Goal: Navigation & Orientation: Find specific page/section

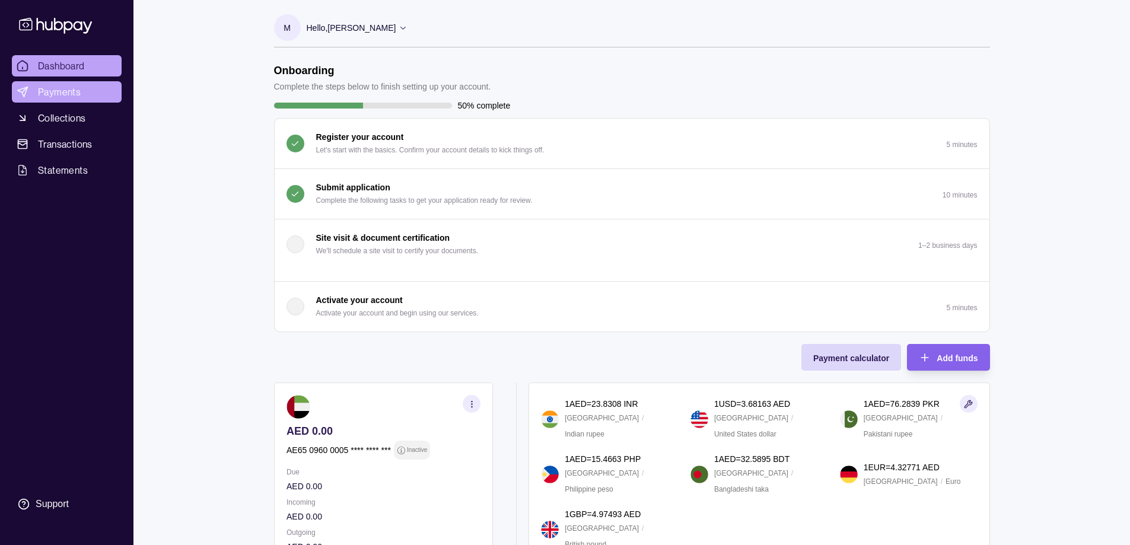
click at [82, 94] on link "Payments" at bounding box center [67, 91] width 110 height 21
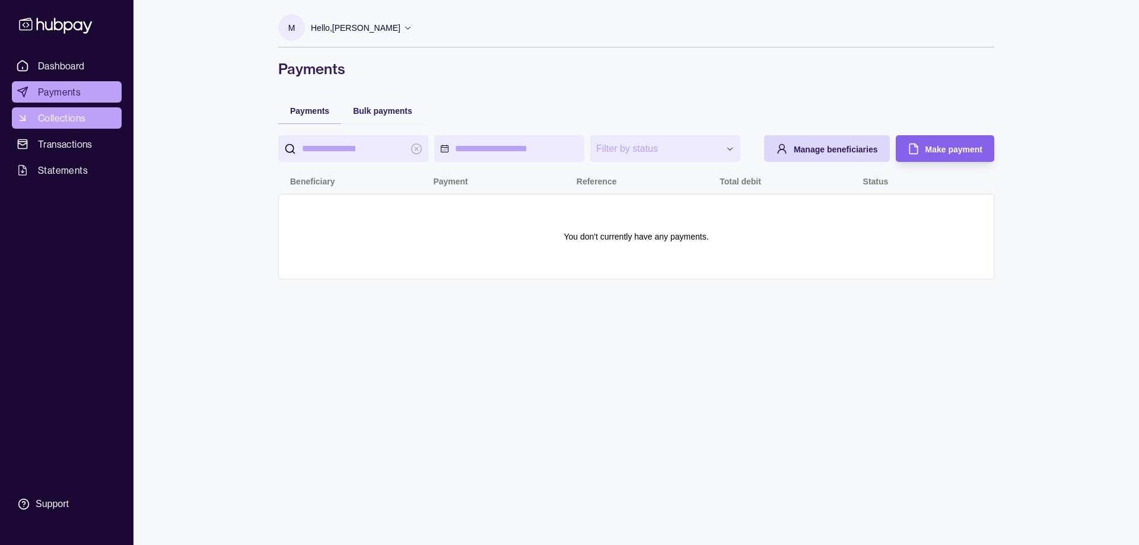
click at [78, 116] on span "Collections" at bounding box center [61, 118] width 47 height 14
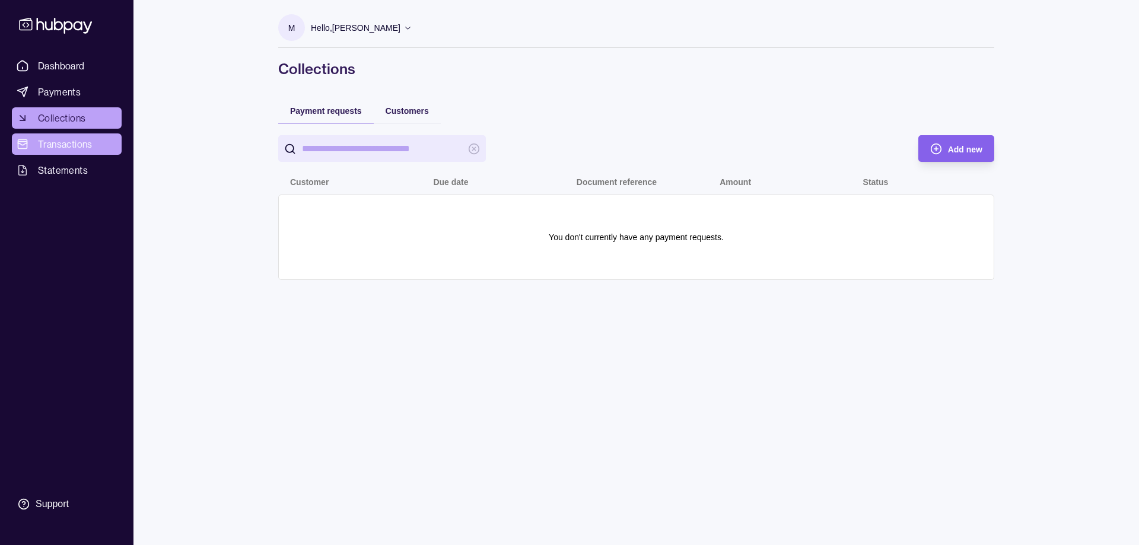
click at [73, 144] on span "Transactions" at bounding box center [65, 144] width 55 height 14
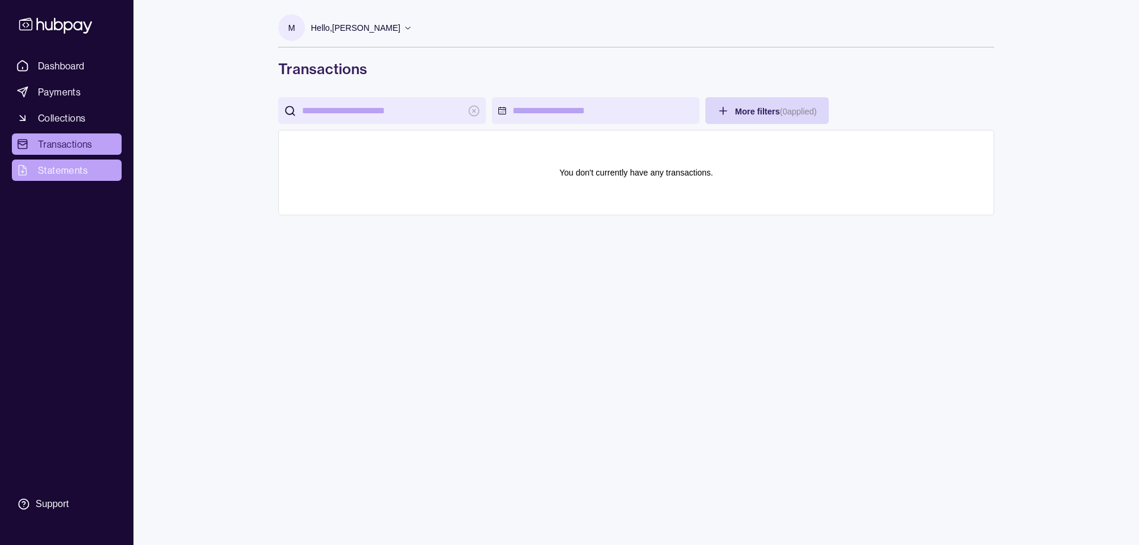
click at [67, 173] on span "Statements" at bounding box center [63, 170] width 50 height 14
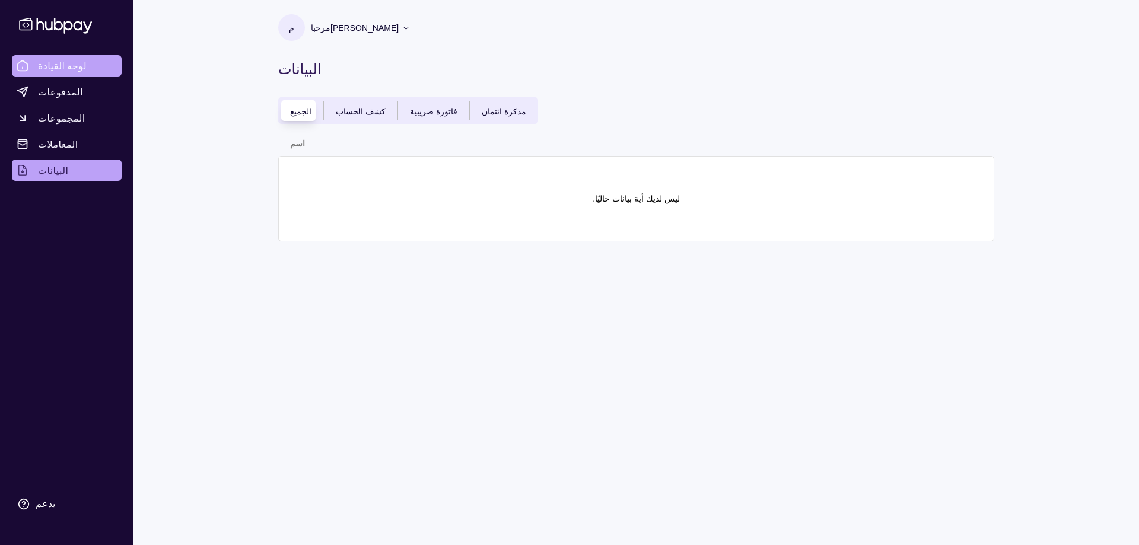
click at [57, 60] on font "لوحة القيادة" at bounding box center [62, 66] width 49 height 12
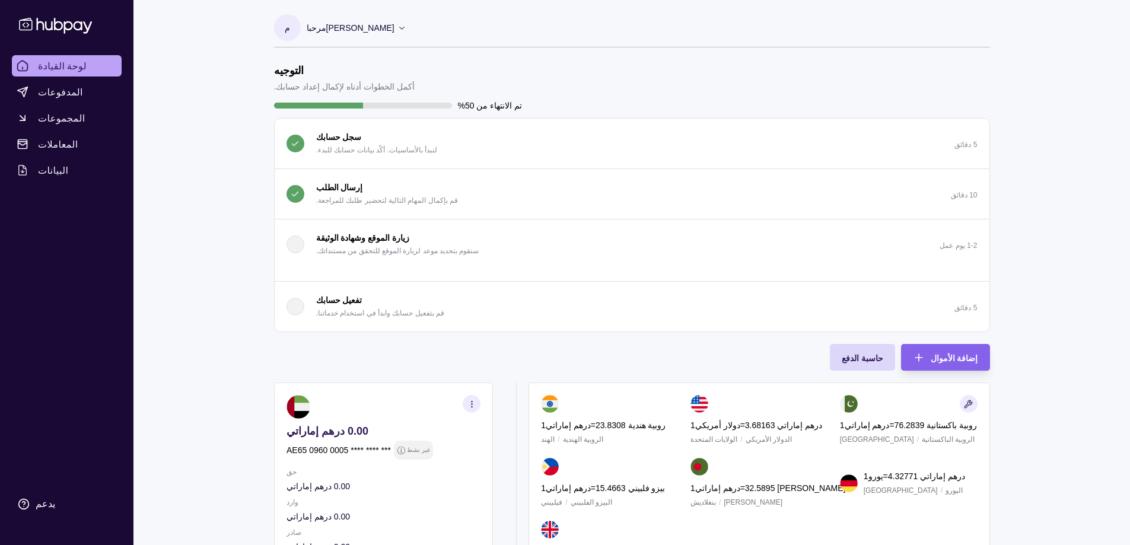
click at [397, 28] on icon at bounding box center [401, 27] width 9 height 9
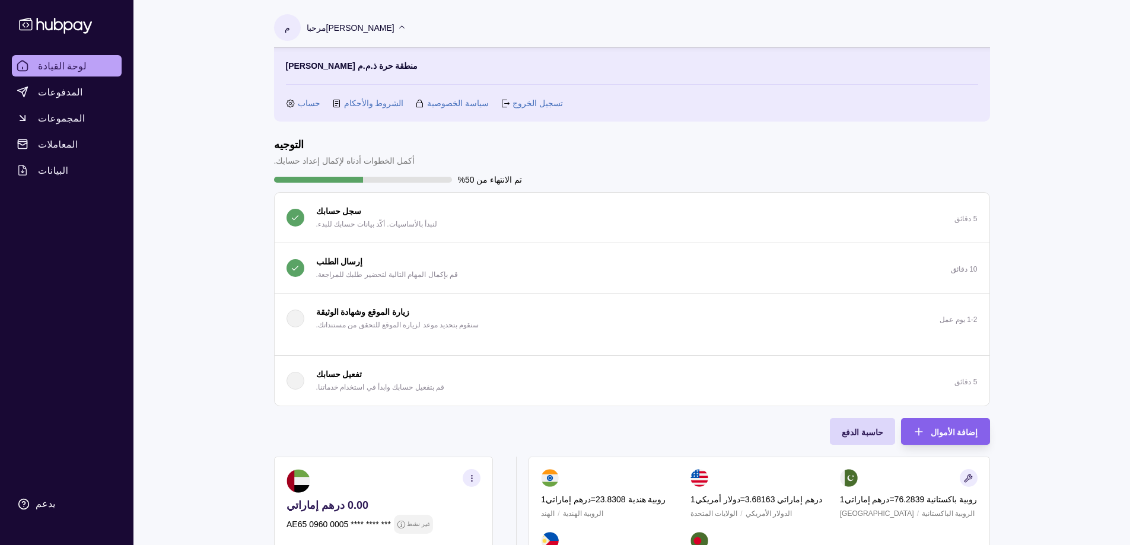
click at [301, 107] on font "حساب" at bounding box center [309, 102] width 23 height 9
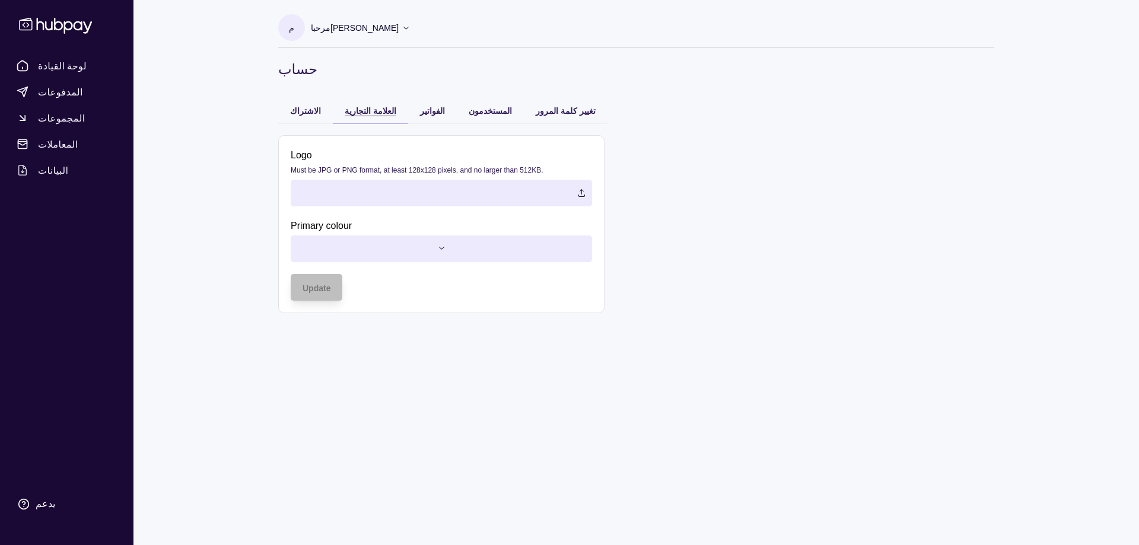
click at [360, 114] on font "العلامة التجارية" at bounding box center [371, 110] width 52 height 9
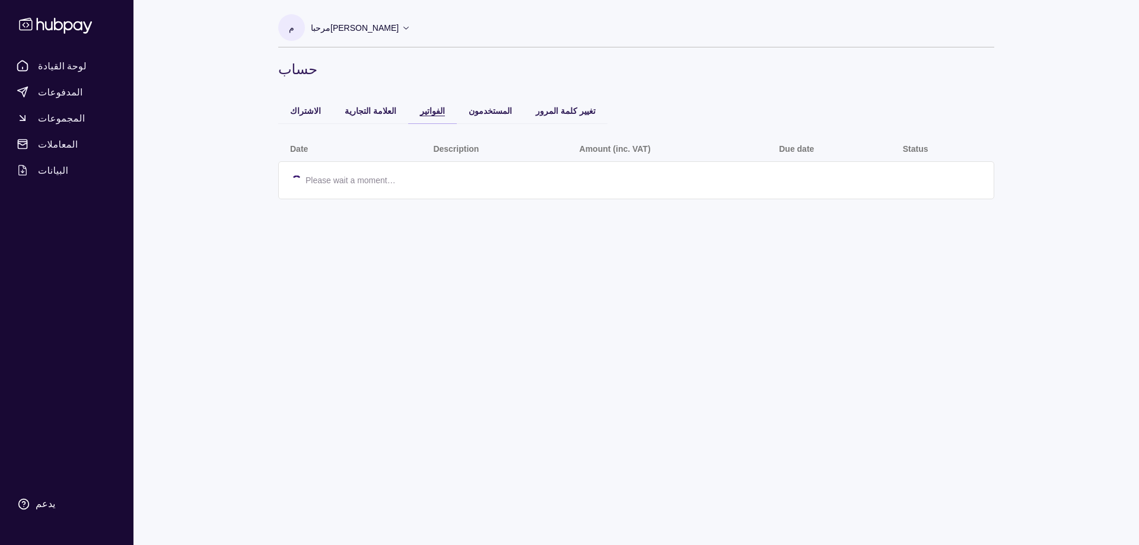
click at [420, 115] on font "الفواتير" at bounding box center [432, 110] width 25 height 9
click at [461, 119] on div "المستخدمون" at bounding box center [490, 110] width 67 height 26
click at [469, 116] on div "المستخدمون" at bounding box center [490, 110] width 43 height 14
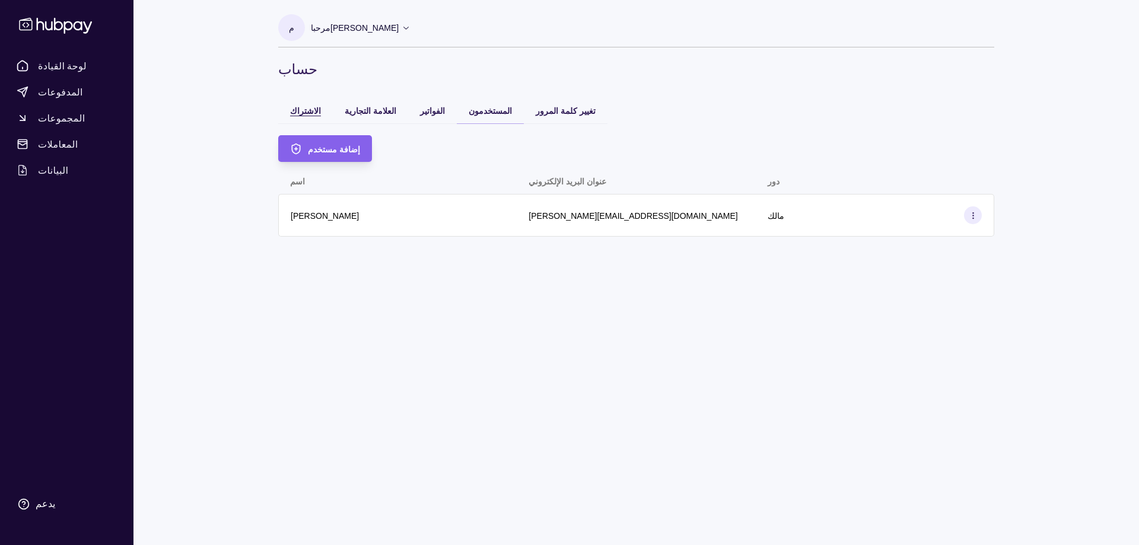
click at [294, 111] on font "الاشتراك" at bounding box center [305, 110] width 31 height 9
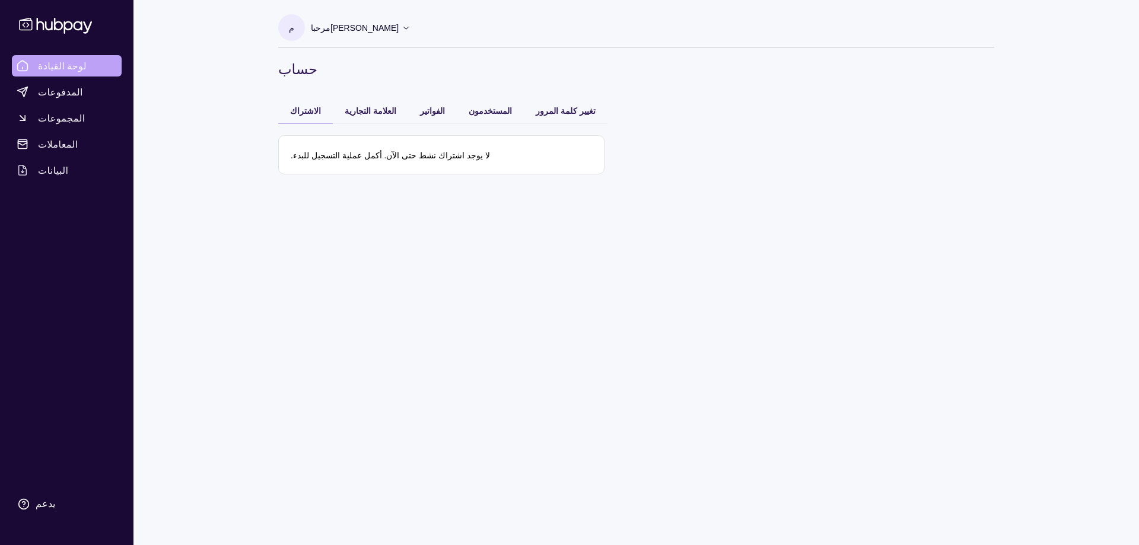
click at [55, 62] on font "لوحة القيادة" at bounding box center [62, 66] width 49 height 12
